Goal: Task Accomplishment & Management: Use online tool/utility

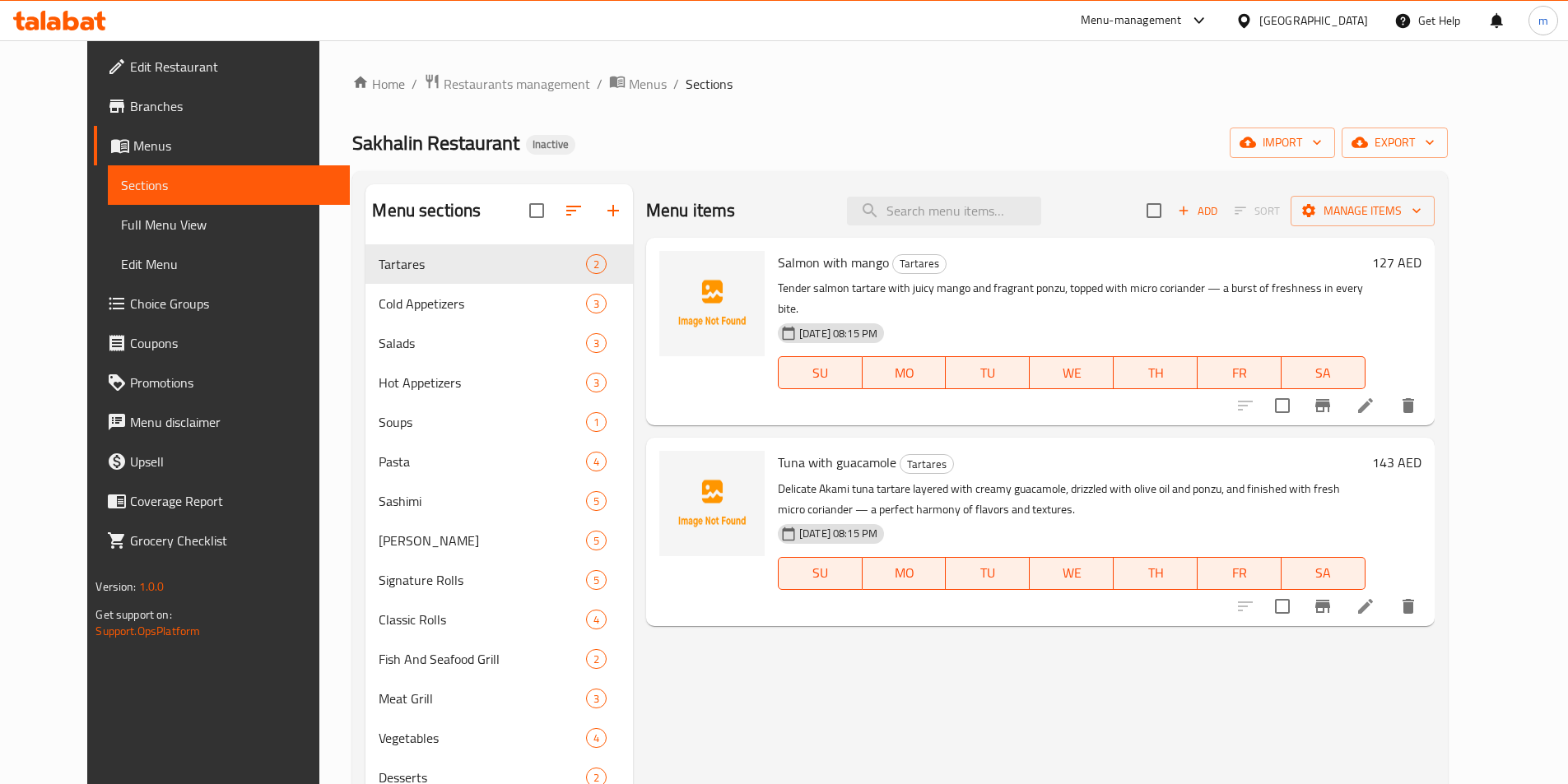
click at [121, 193] on span "Sections" at bounding box center [228, 185] width 215 height 20
click at [94, 157] on link "Menus" at bounding box center [221, 145] width 255 height 40
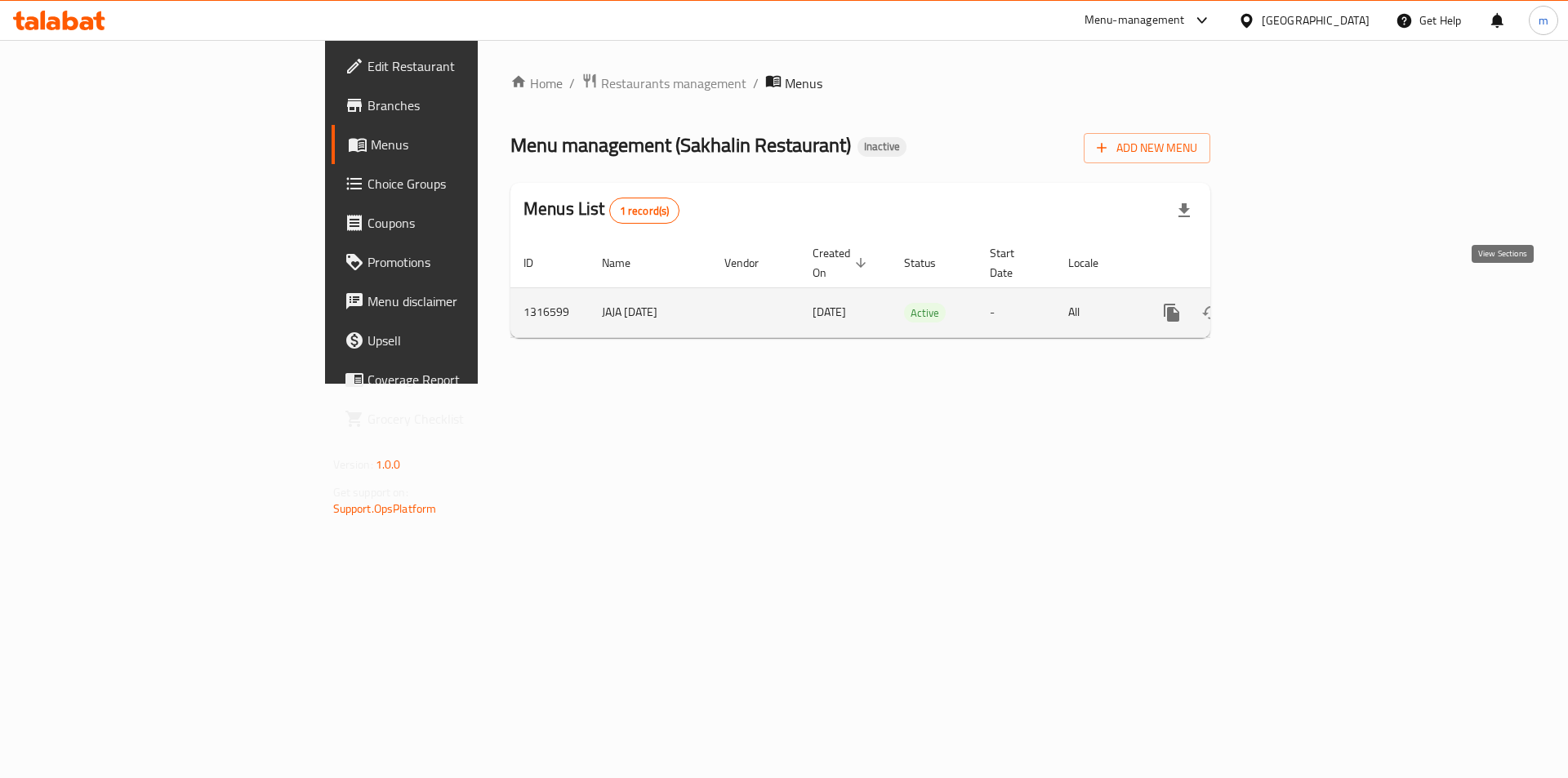
click at [1299, 303] on icon "enhanced table" at bounding box center [1289, 312] width 19 height 19
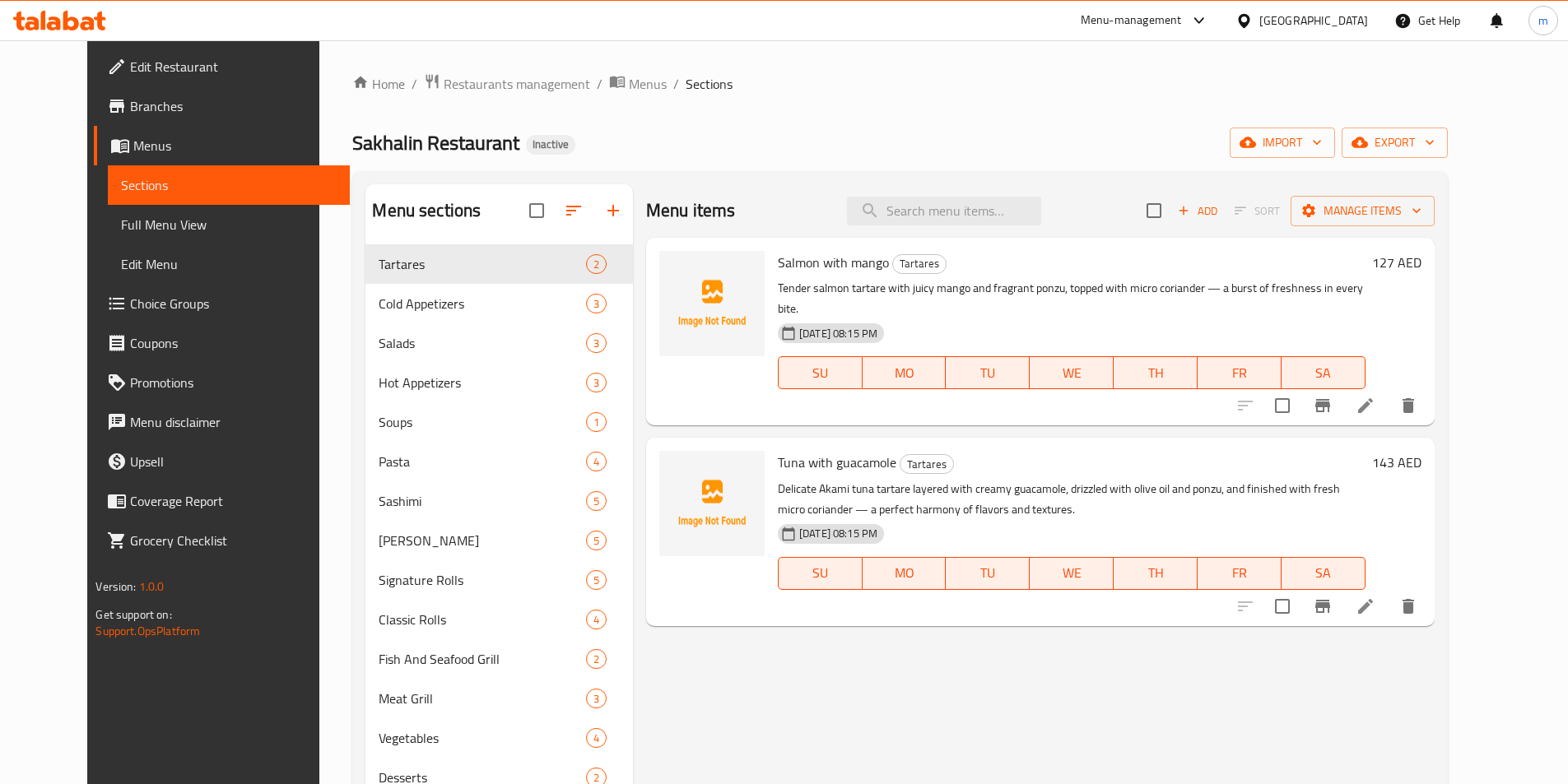
click at [133, 150] on span "Menus" at bounding box center [234, 145] width 202 height 20
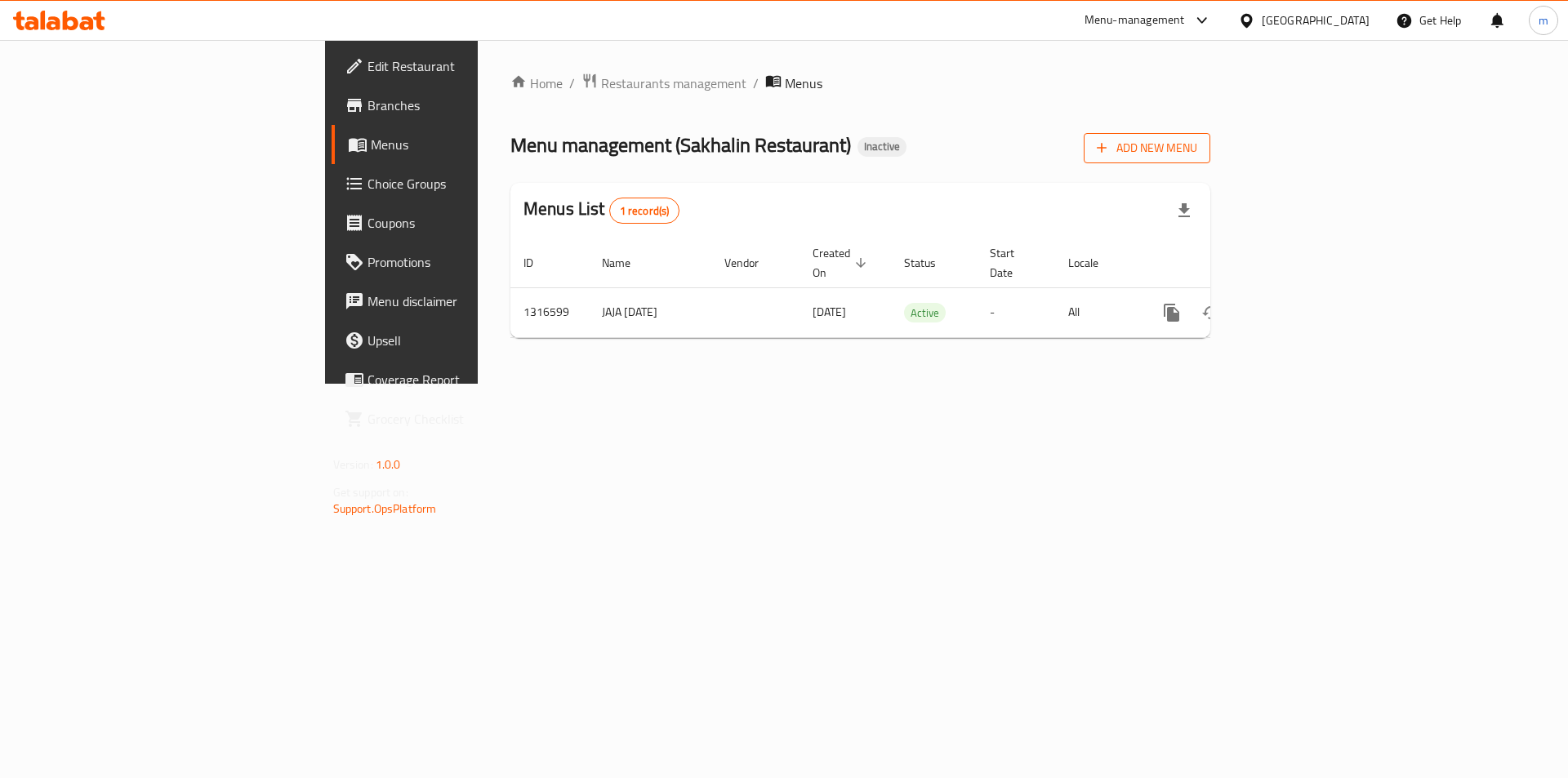
click at [1197, 154] on span "Add New Menu" at bounding box center [1146, 148] width 100 height 20
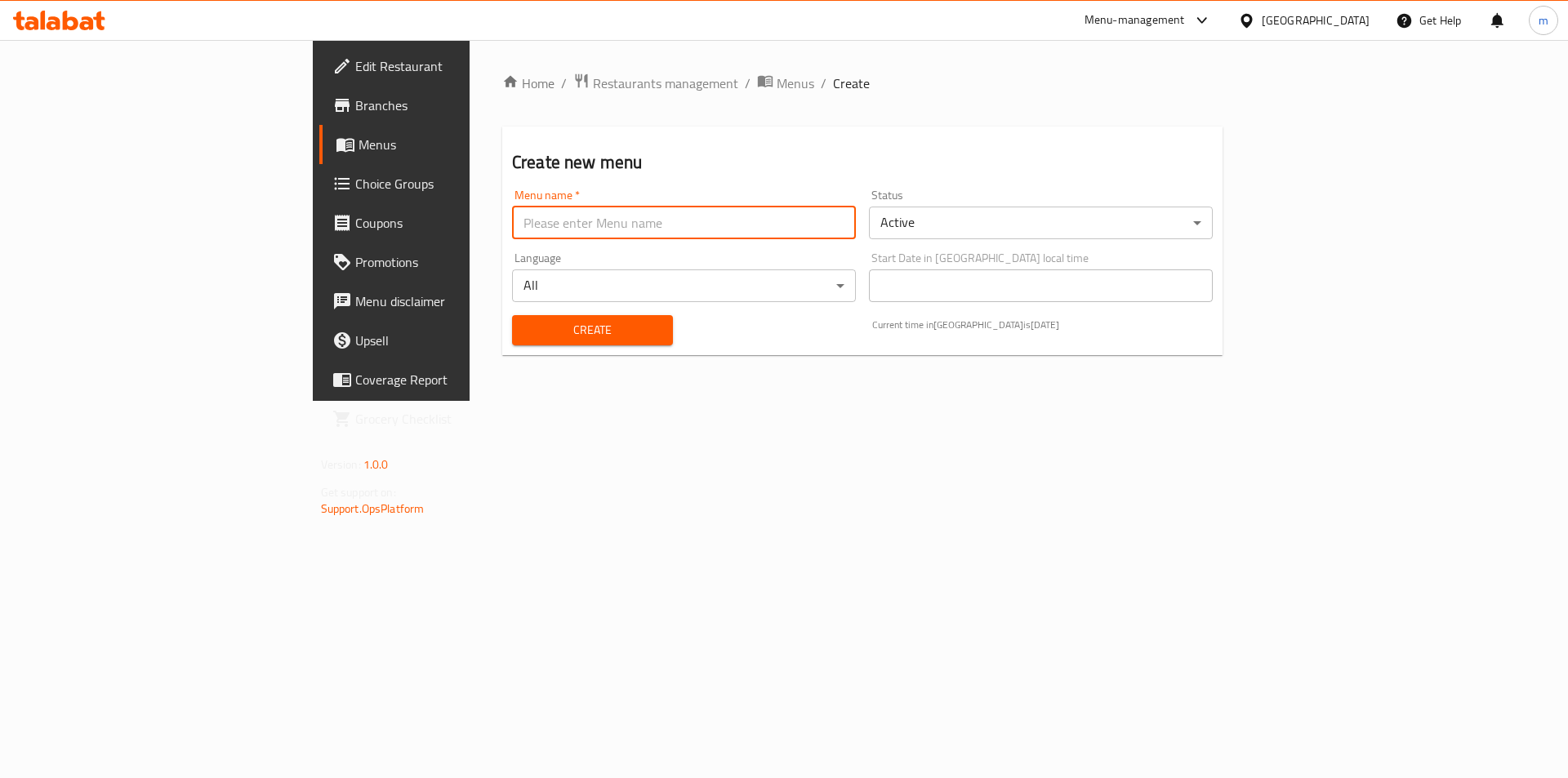
click at [682, 222] on input "text" at bounding box center [683, 223] width 343 height 33
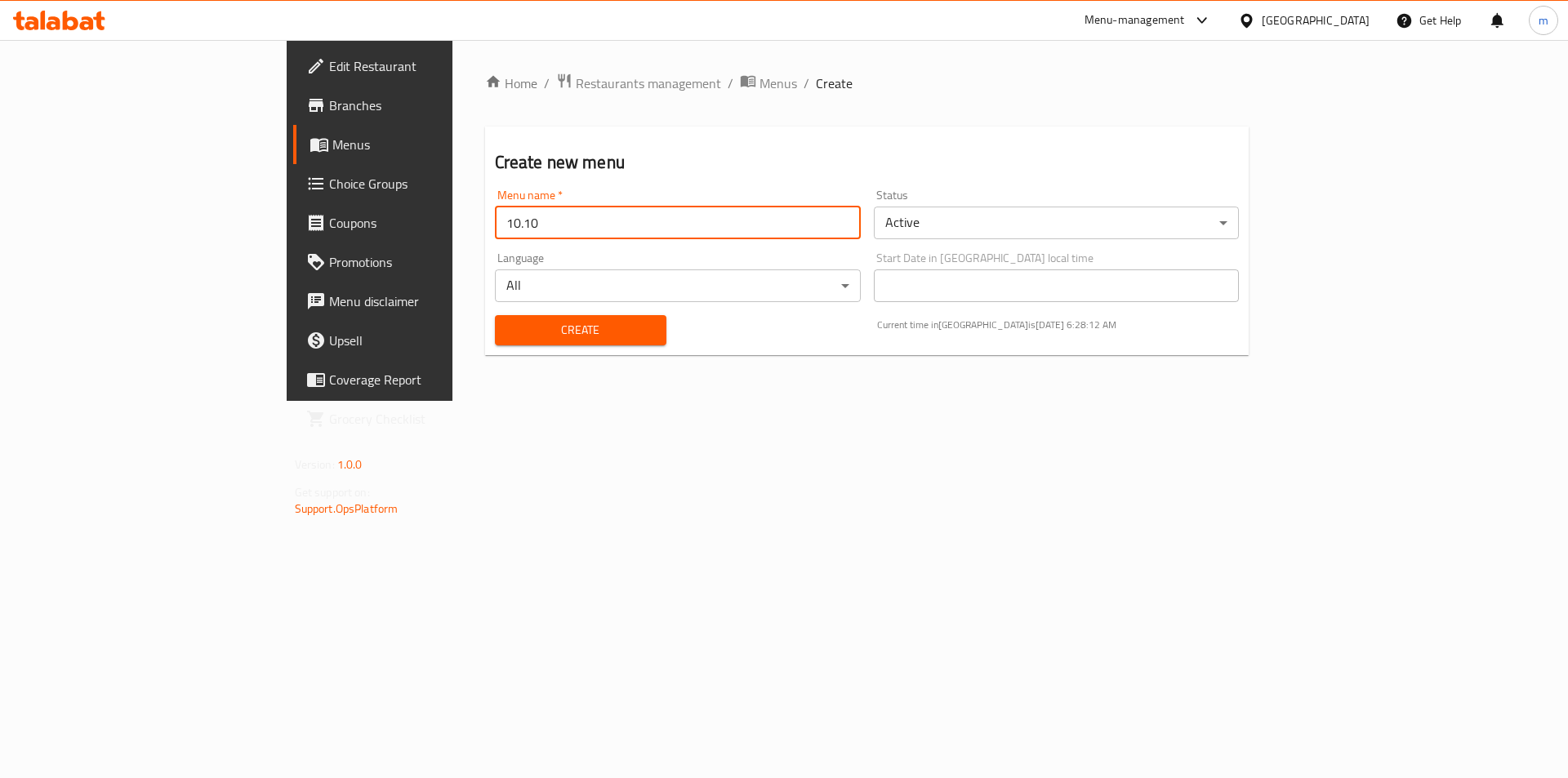
type input "10.10"
click at [545, 310] on div "Create" at bounding box center [580, 330] width 191 height 50
click at [547, 330] on span "Create" at bounding box center [580, 330] width 145 height 20
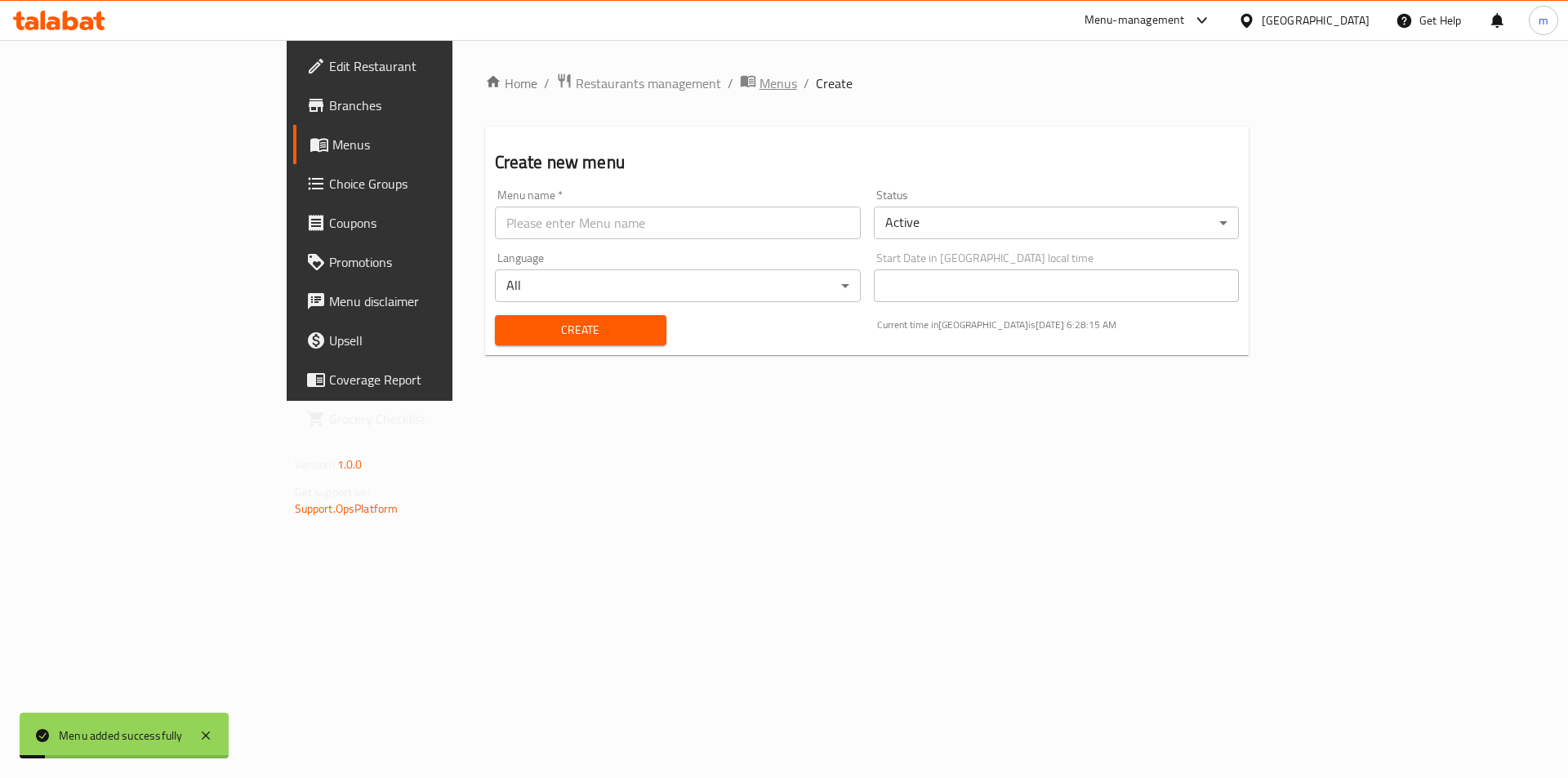
click at [759, 92] on span "Menus" at bounding box center [777, 83] width 38 height 19
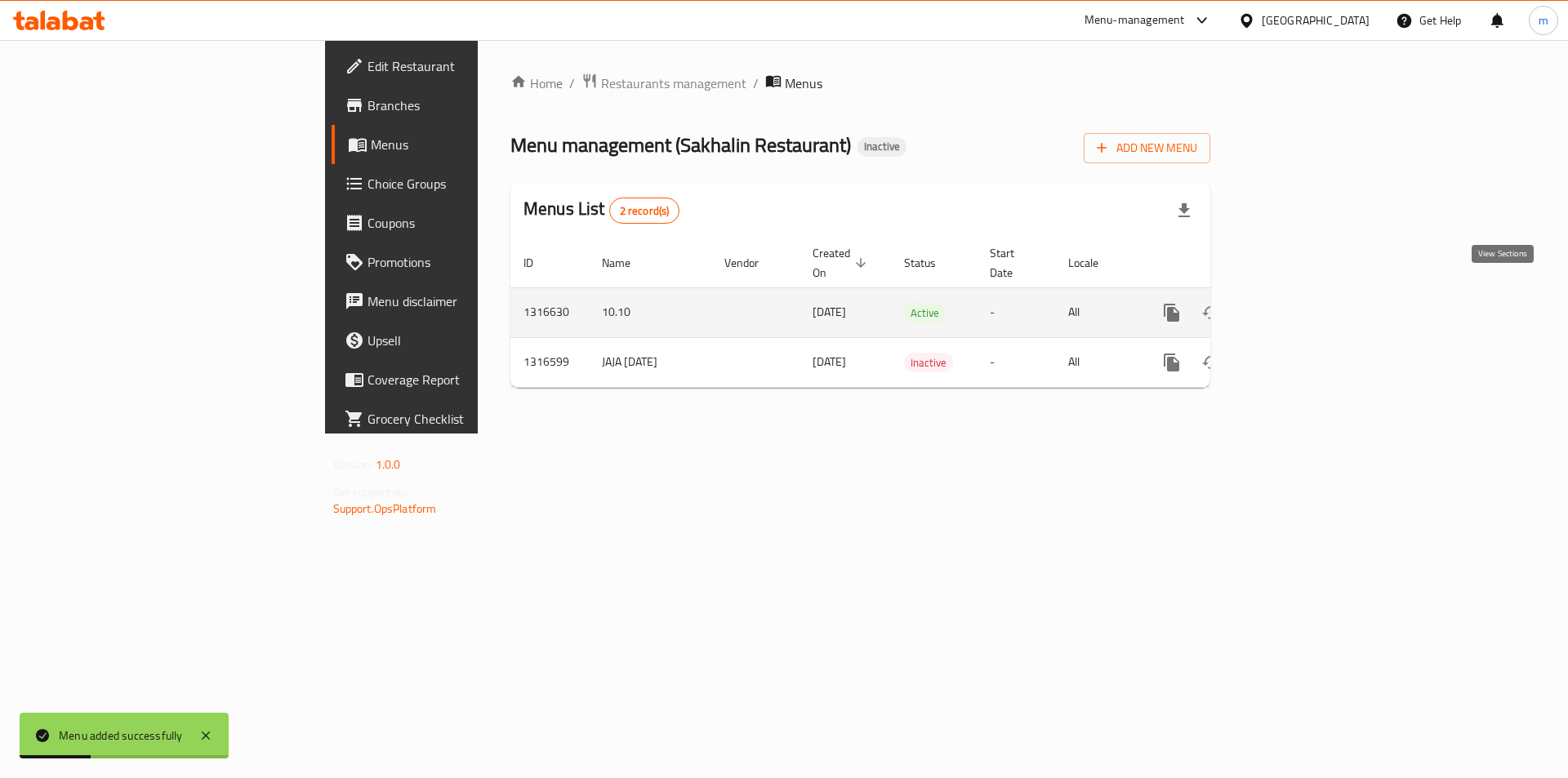
click at [1309, 297] on link "enhanced table" at bounding box center [1289, 312] width 40 height 40
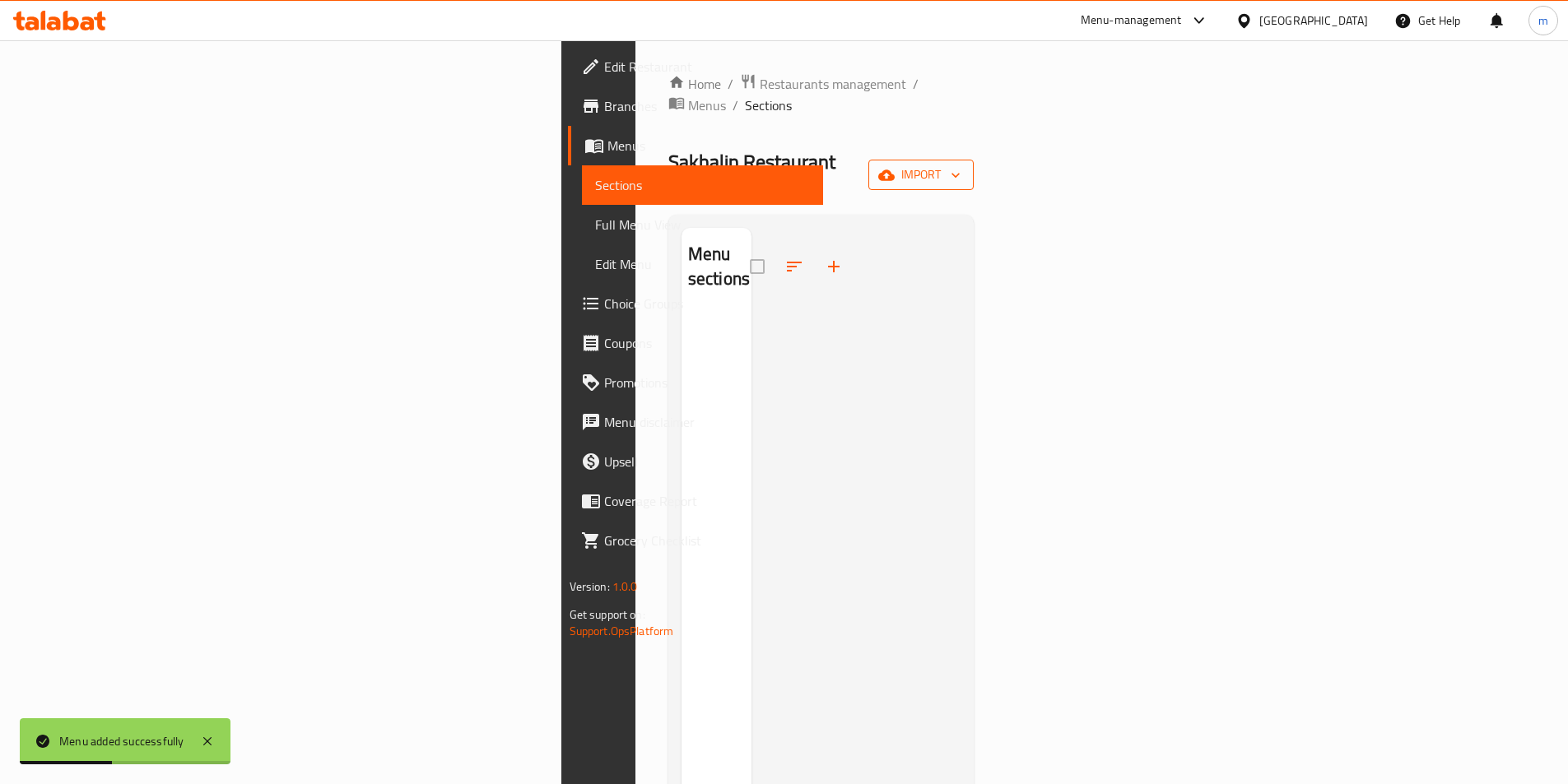
click at [973, 160] on button "import" at bounding box center [920, 175] width 106 height 30
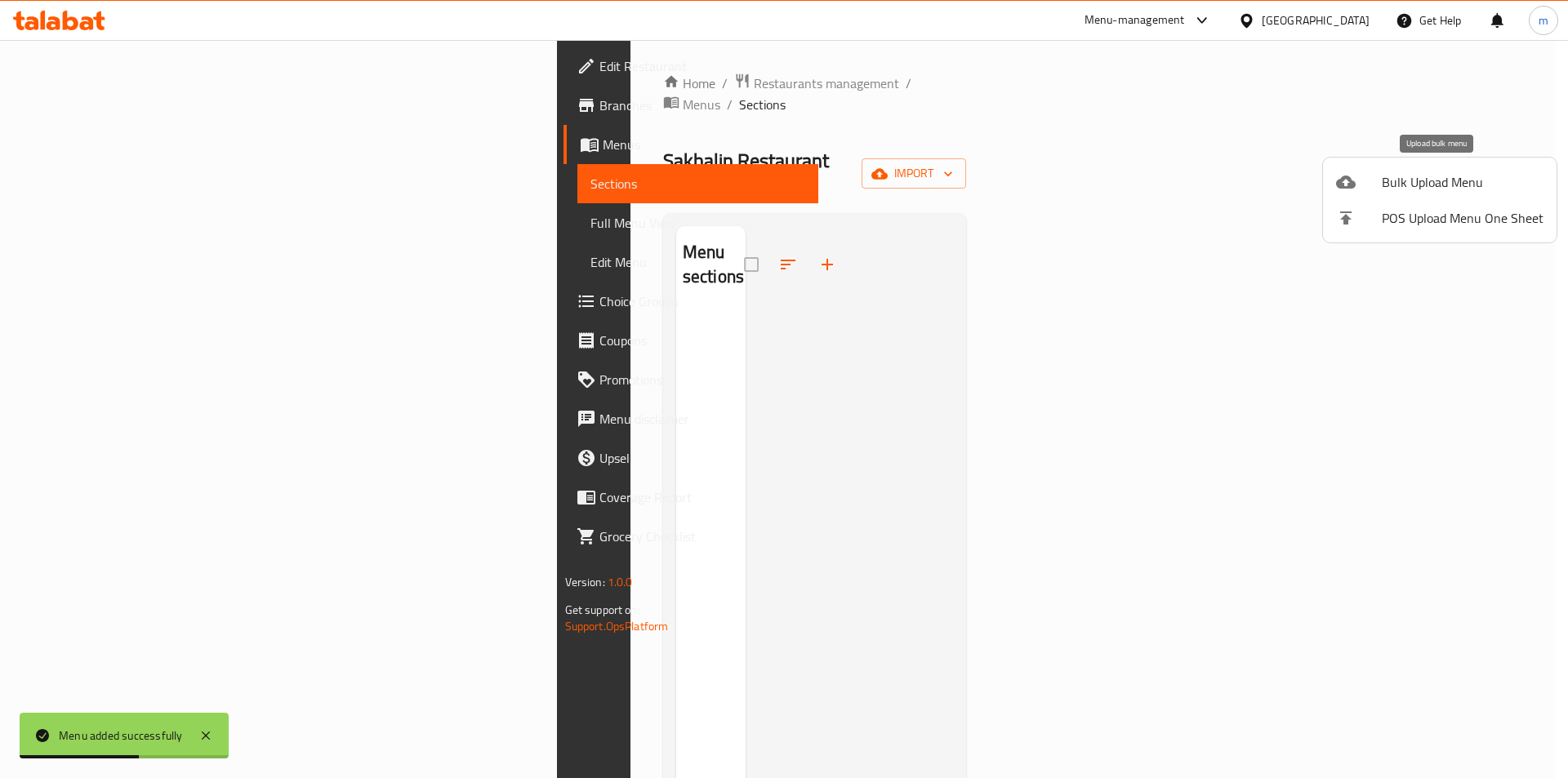
click at [1406, 186] on span "Bulk Upload Menu" at bounding box center [1462, 182] width 162 height 19
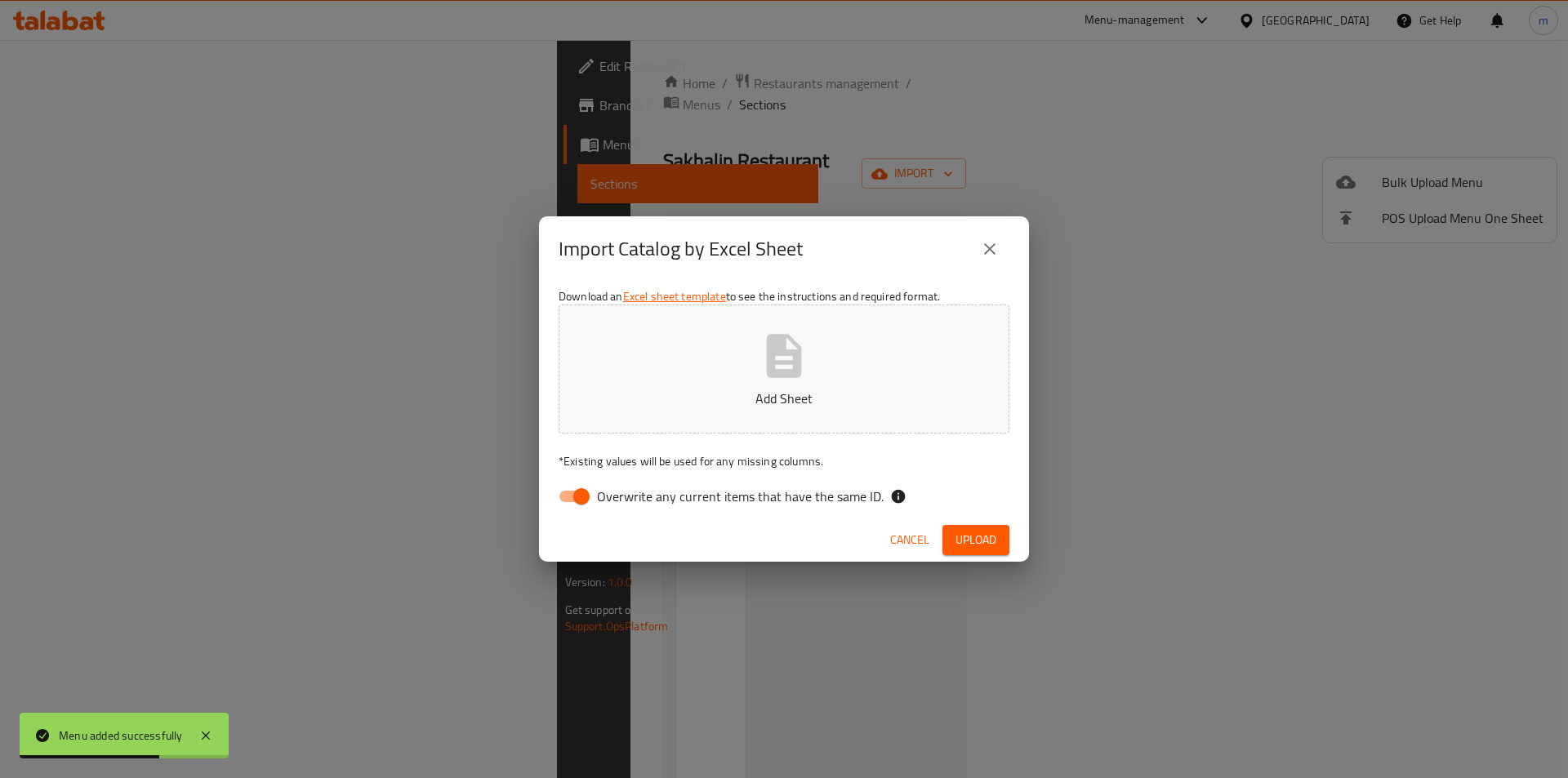
click at [578, 508] on input "Overwrite any current items that have the same ID." at bounding box center [581, 495] width 93 height 31
checkbox input "false"
click at [673, 385] on button "Add Sheet" at bounding box center [784, 369] width 451 height 129
click at [989, 554] on button "Upload" at bounding box center [975, 539] width 67 height 30
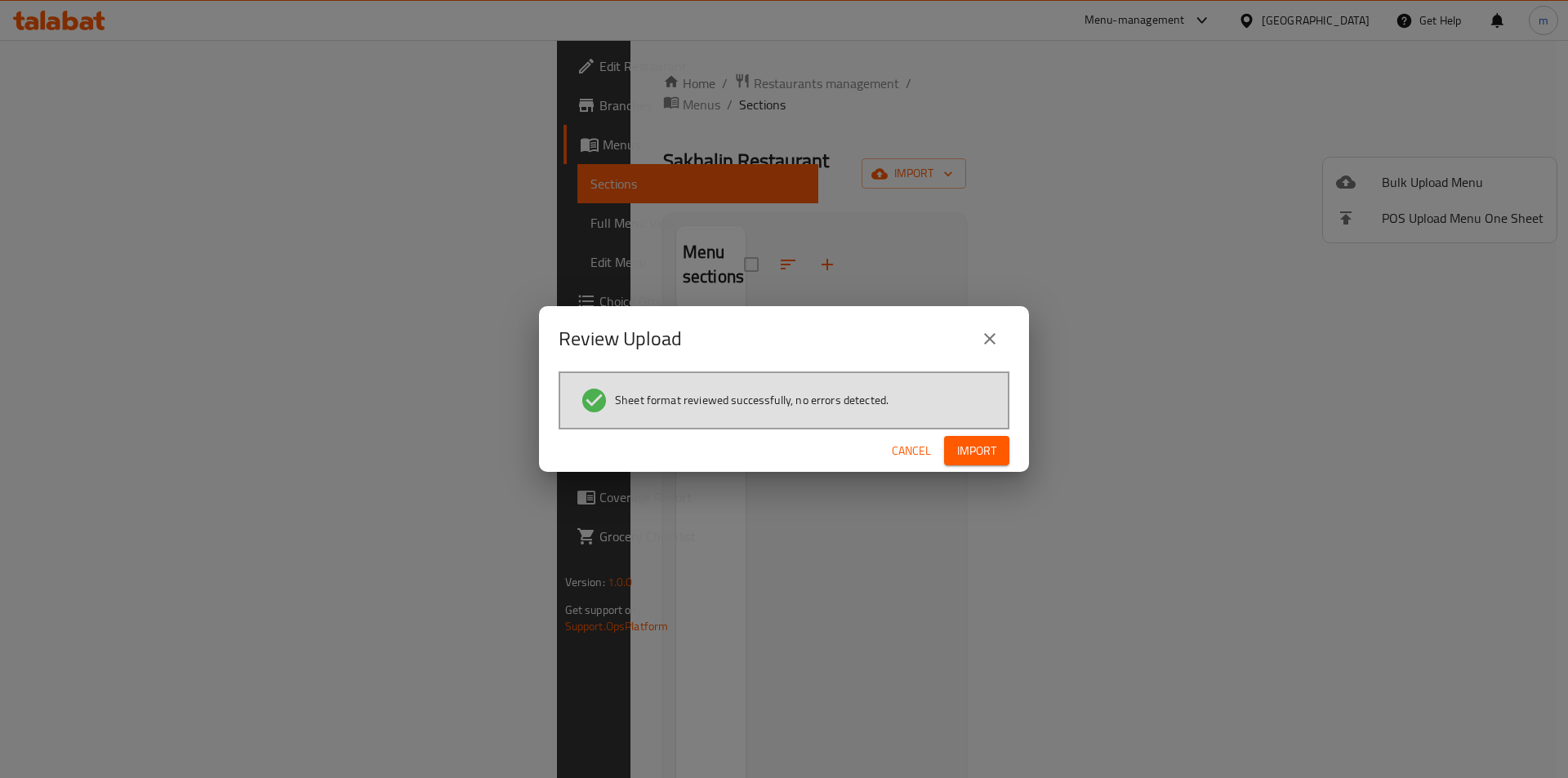
click at [977, 446] on span "Import" at bounding box center [976, 451] width 40 height 20
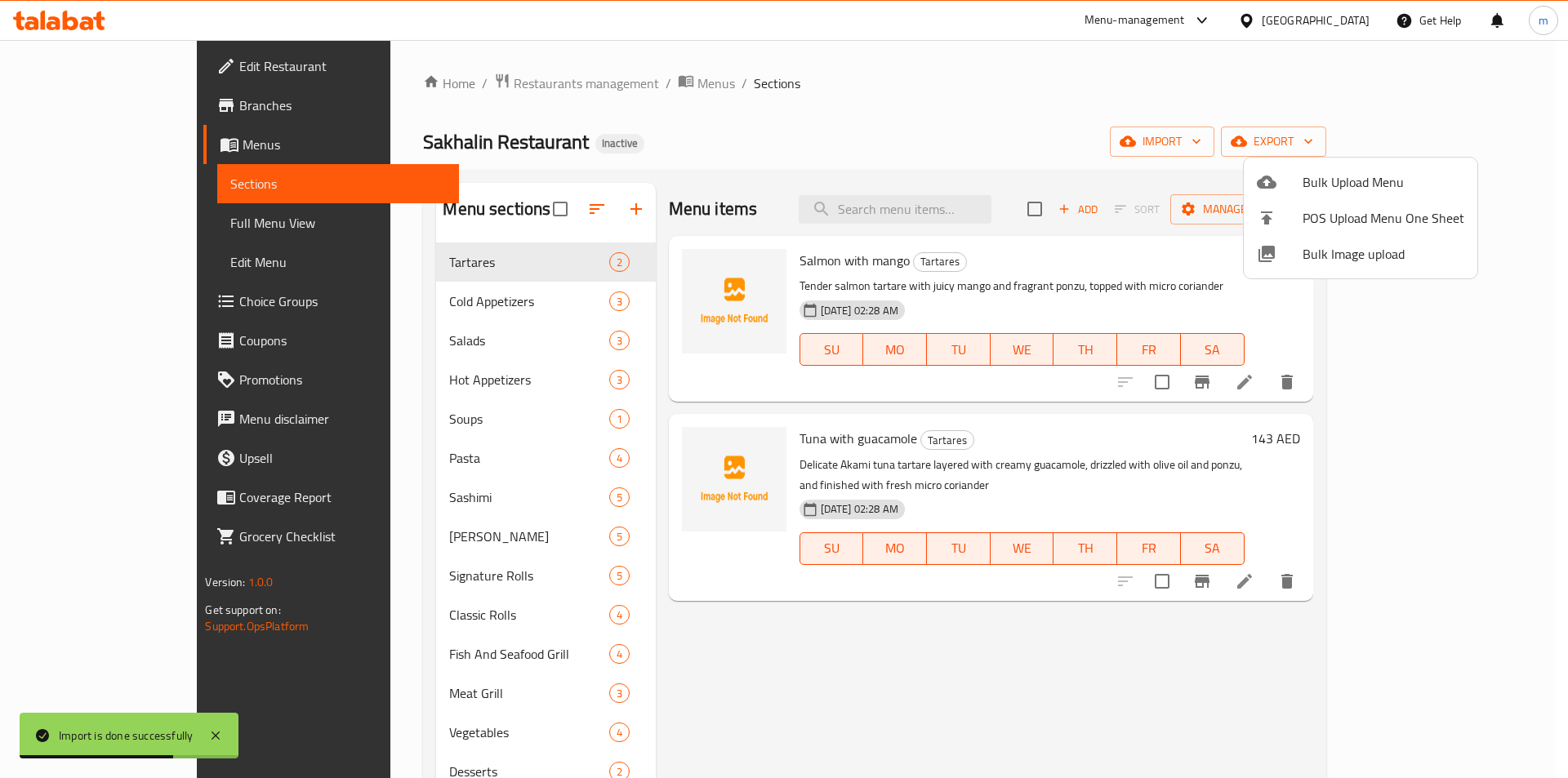
click at [97, 222] on div at bounding box center [784, 389] width 1568 height 778
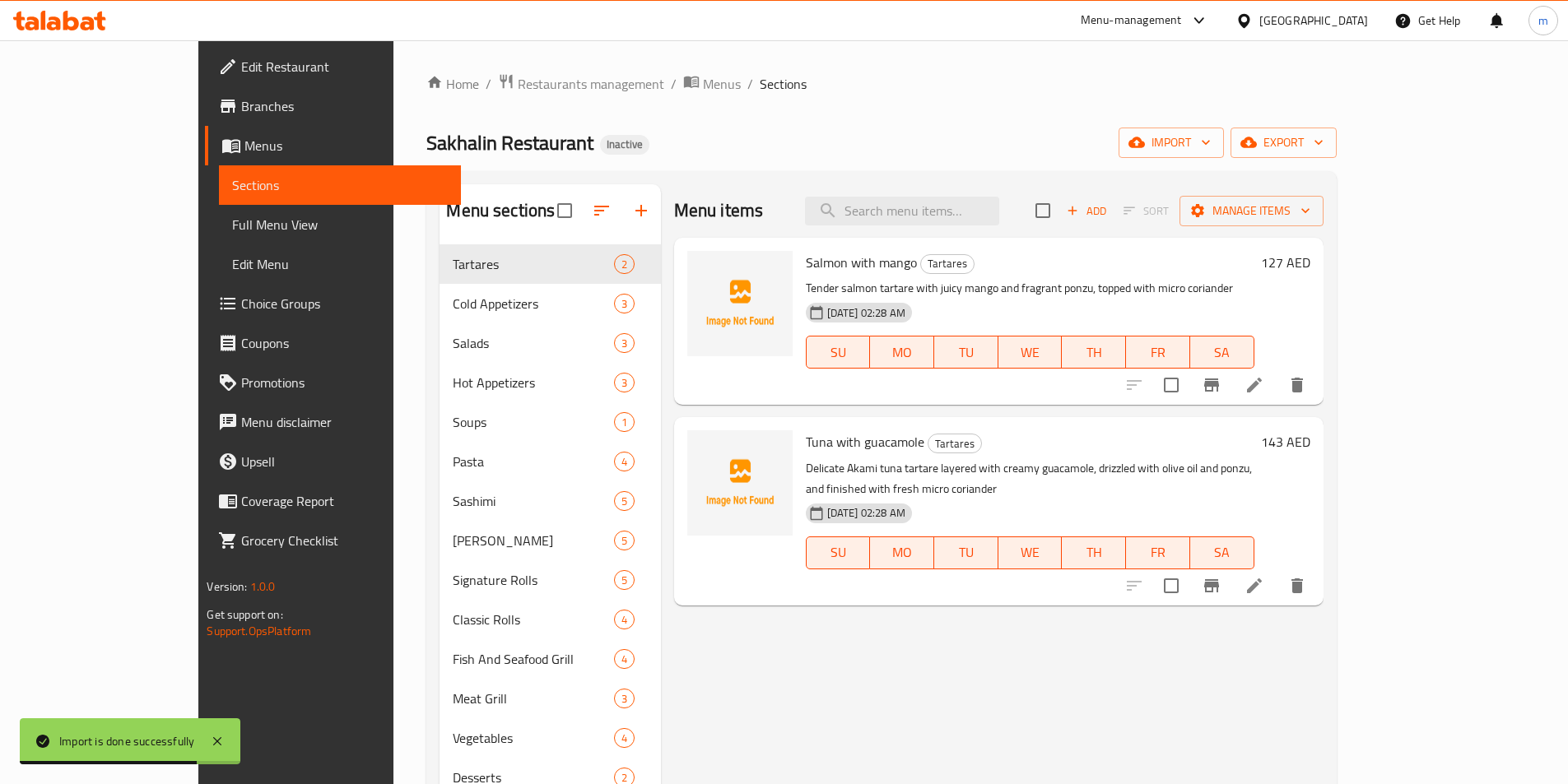
click at [232, 223] on span "Full Menu View" at bounding box center [340, 224] width 215 height 20
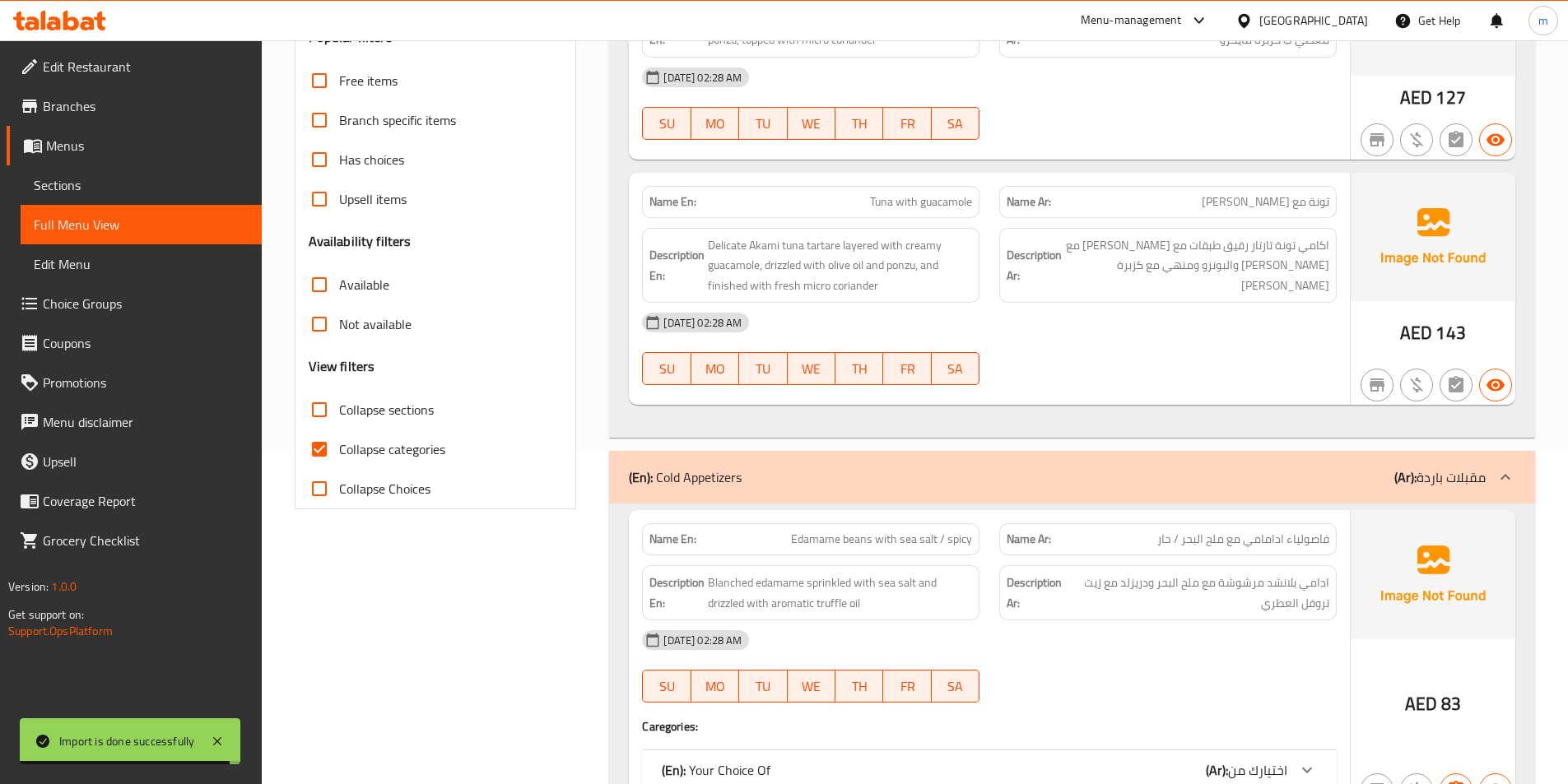
scroll to position [412, 0]
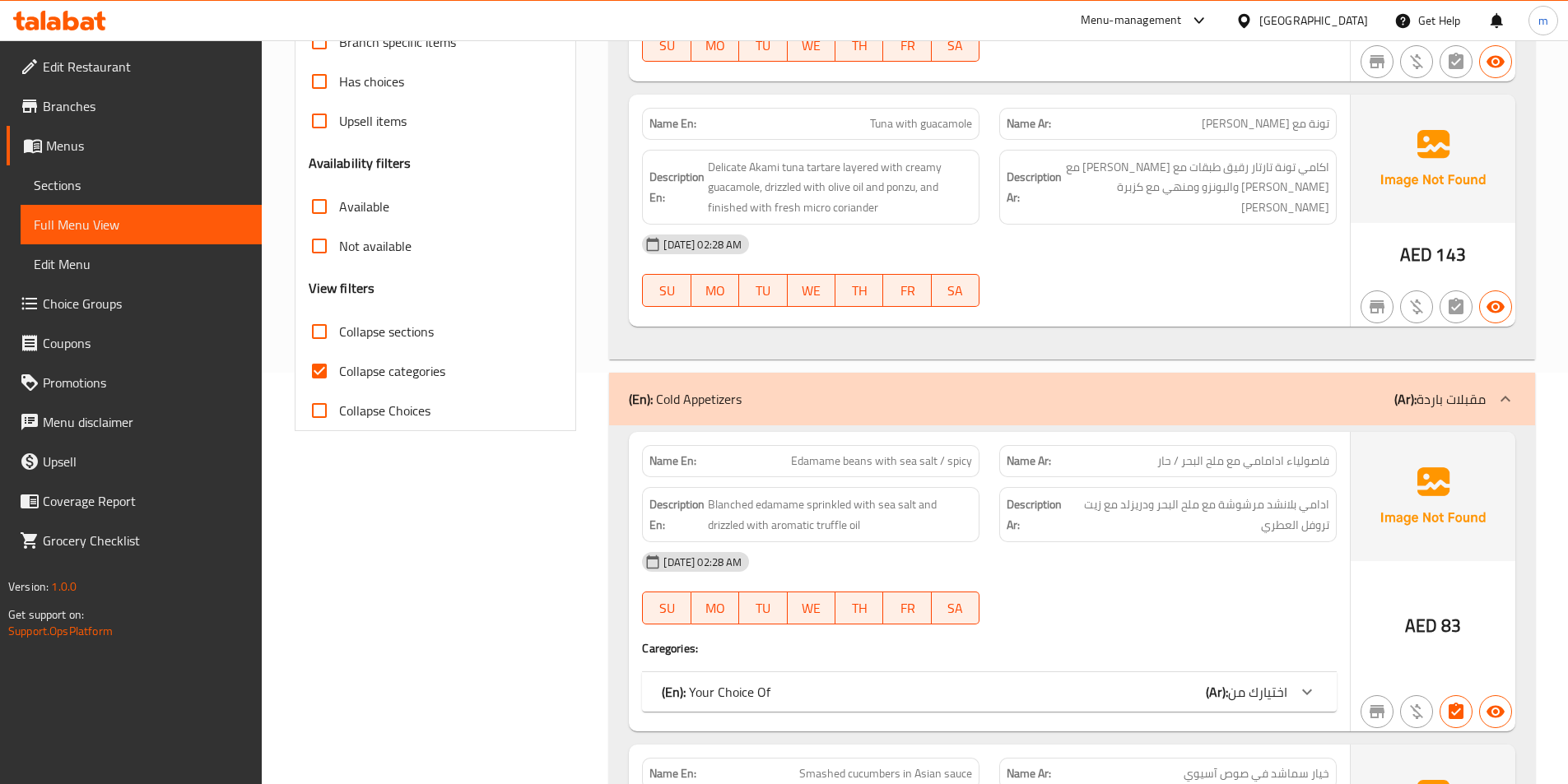
click at [347, 371] on span "Collapse categories" at bounding box center [392, 371] width 106 height 20
click at [339, 371] on input "Collapse categories" at bounding box center [319, 371] width 40 height 40
checkbox input "false"
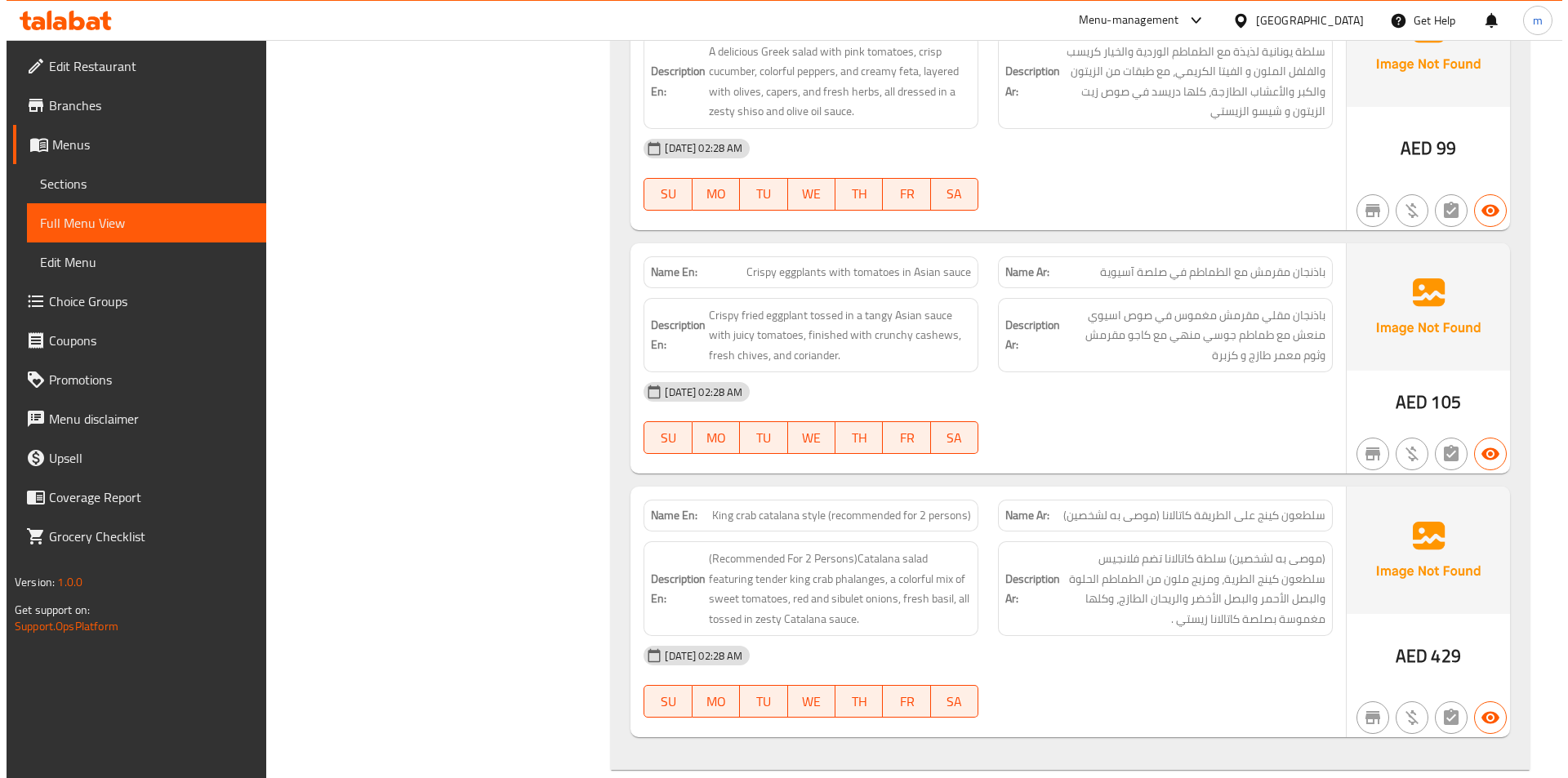
scroll to position [0, 0]
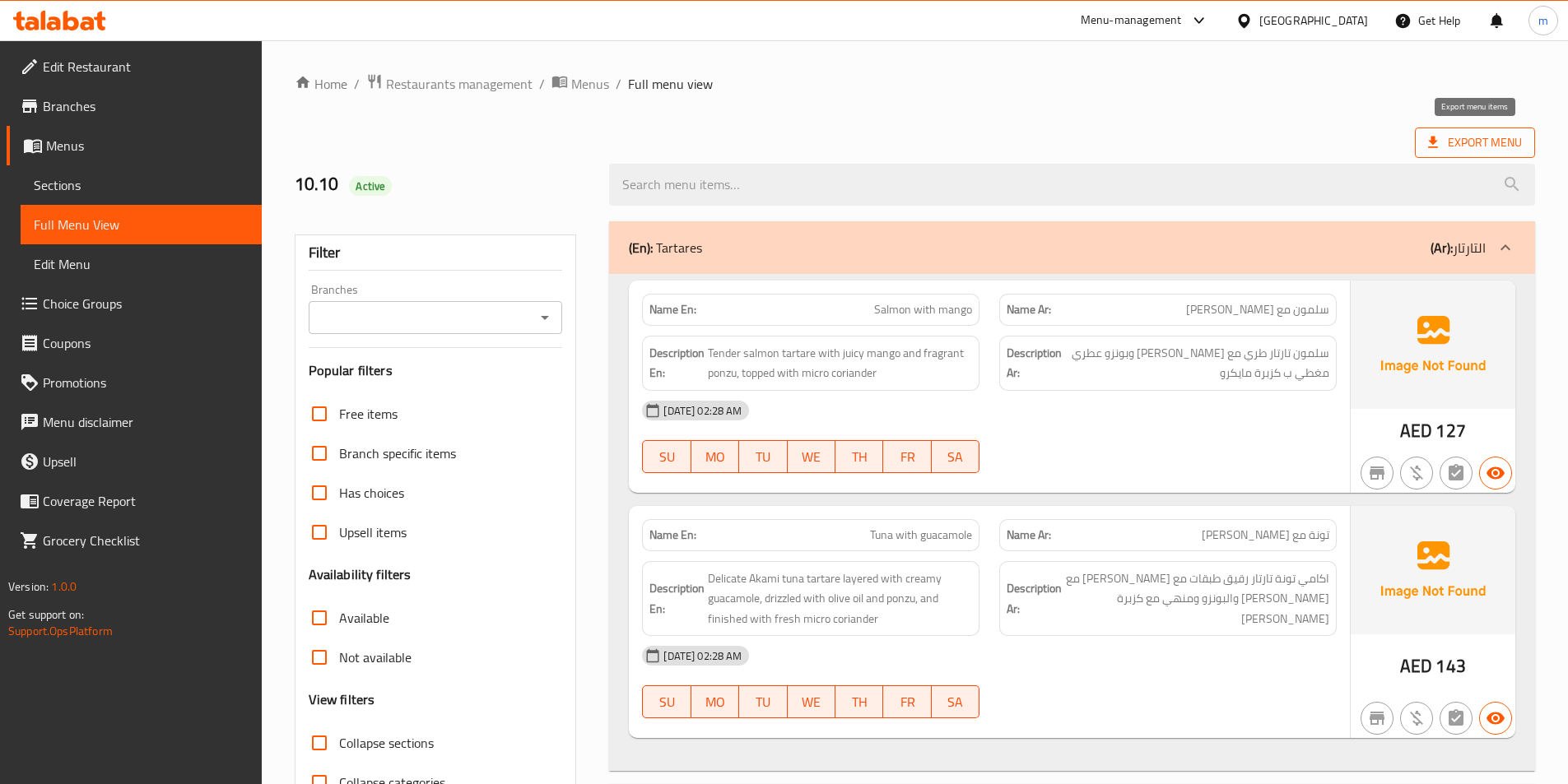
click at [1461, 143] on span "Export Menu" at bounding box center [1475, 142] width 94 height 20
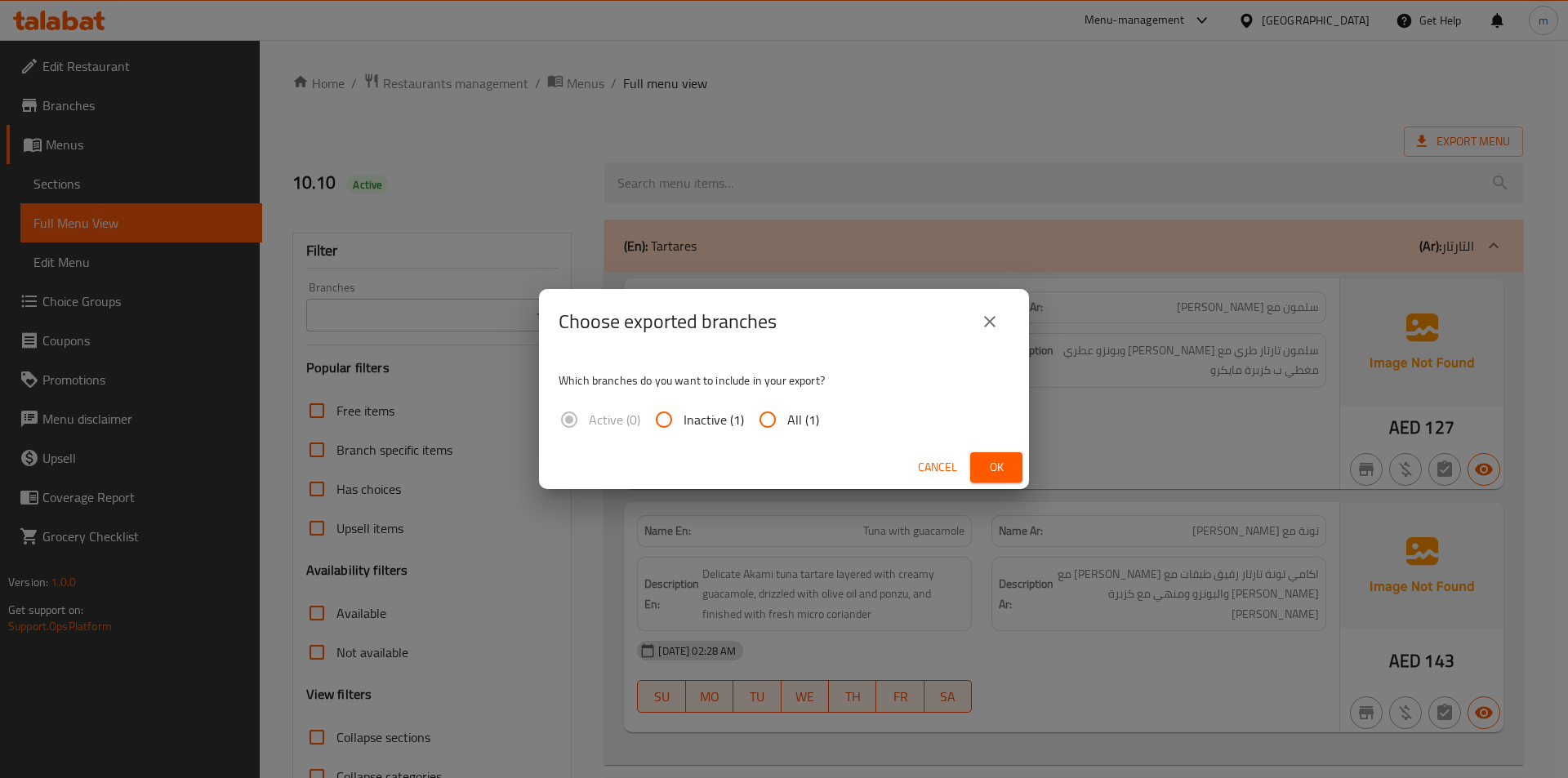
click at [769, 436] on input "All (1)" at bounding box center [767, 419] width 40 height 40
radio input "true"
click at [1008, 473] on span "Ok" at bounding box center [997, 466] width 26 height 20
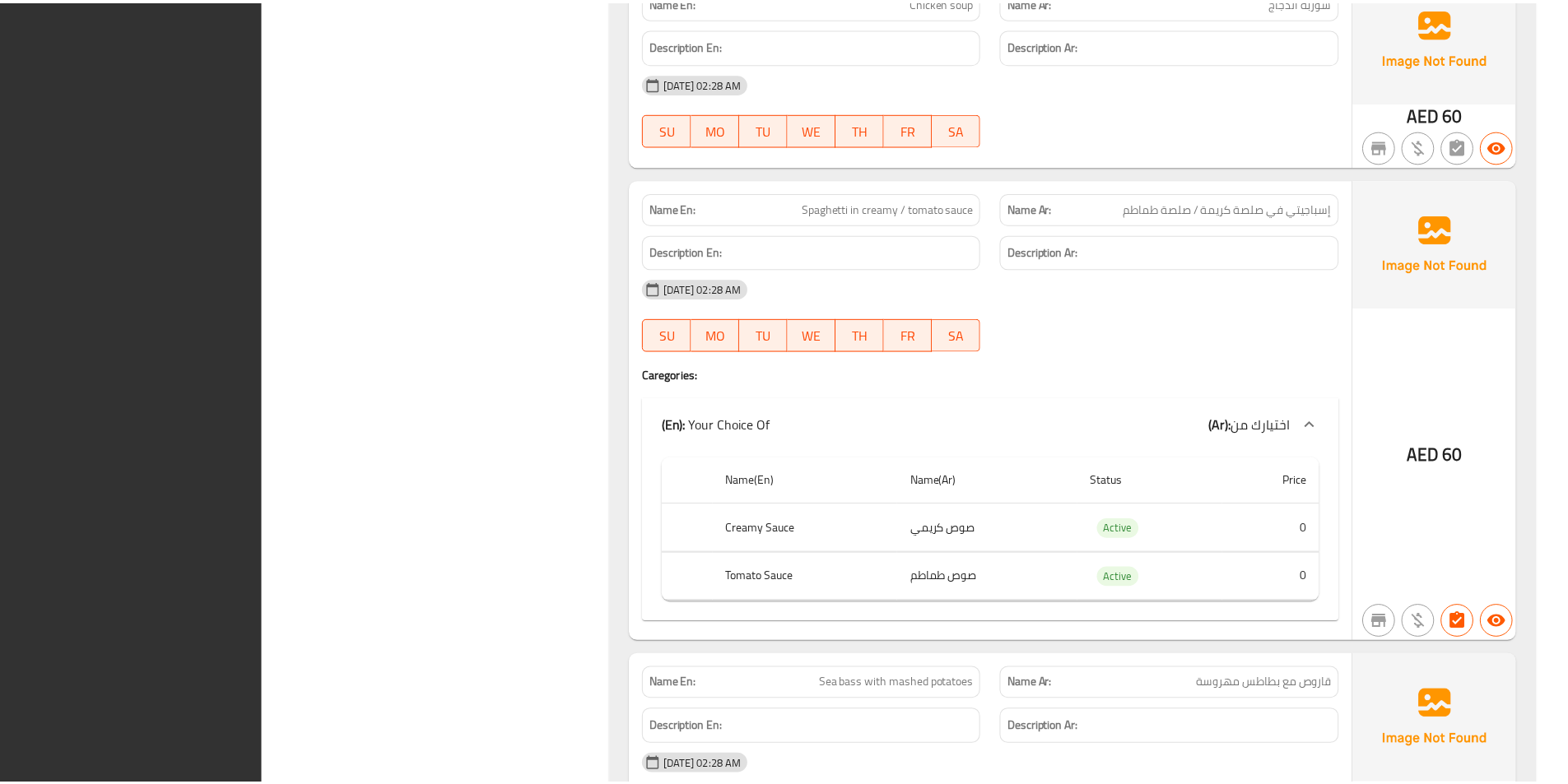
scroll to position [14695, 0]
